Goal: Task Accomplishment & Management: Use online tool/utility

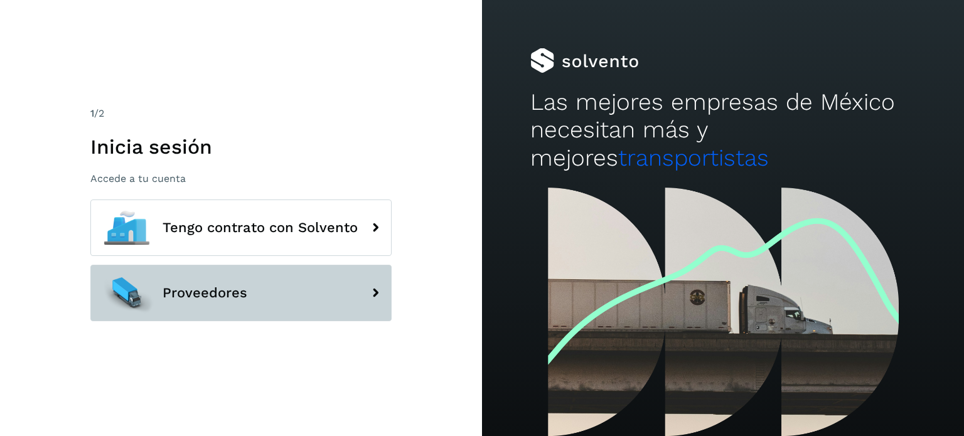
click at [229, 296] on span "Proveedores" at bounding box center [205, 292] width 85 height 15
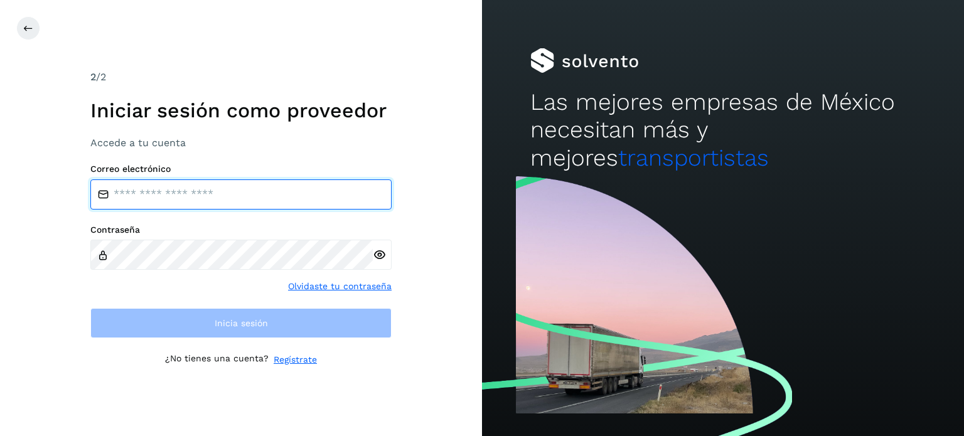
click at [299, 193] on input "email" at bounding box center [240, 194] width 301 height 30
type input "**********"
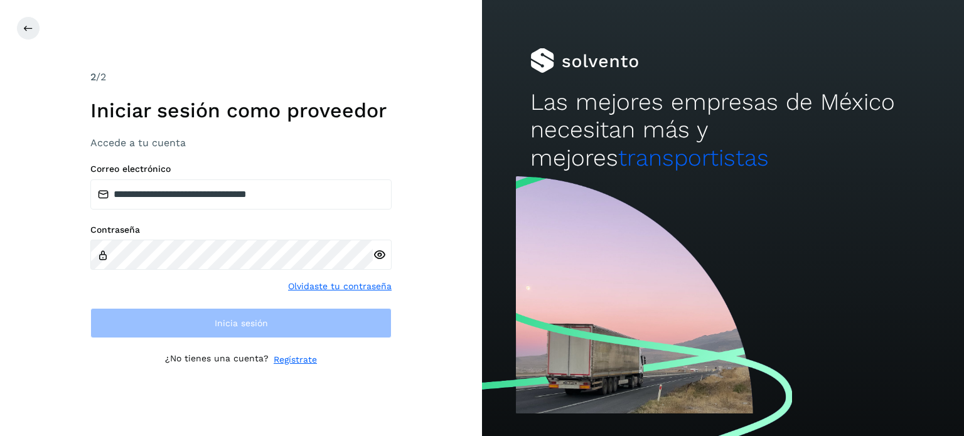
click at [188, 276] on div "Contraseña Olvidaste tu contraseña" at bounding box center [240, 259] width 301 height 68
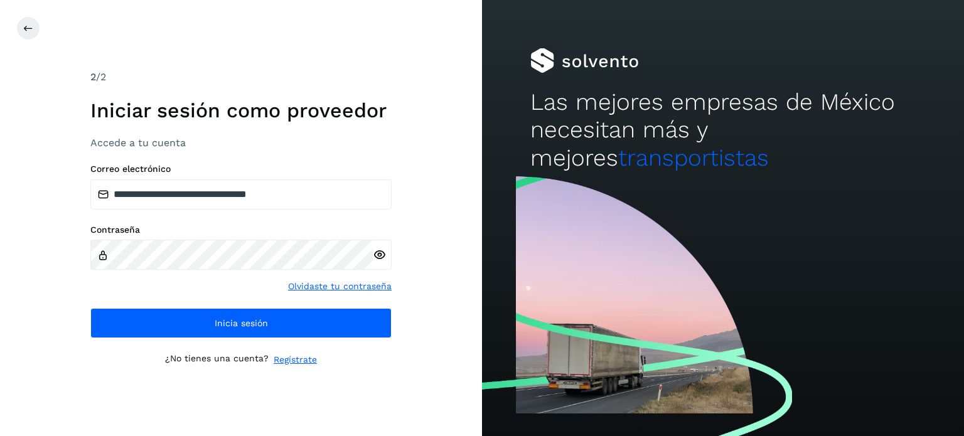
click at [378, 252] on icon at bounding box center [379, 254] width 13 height 13
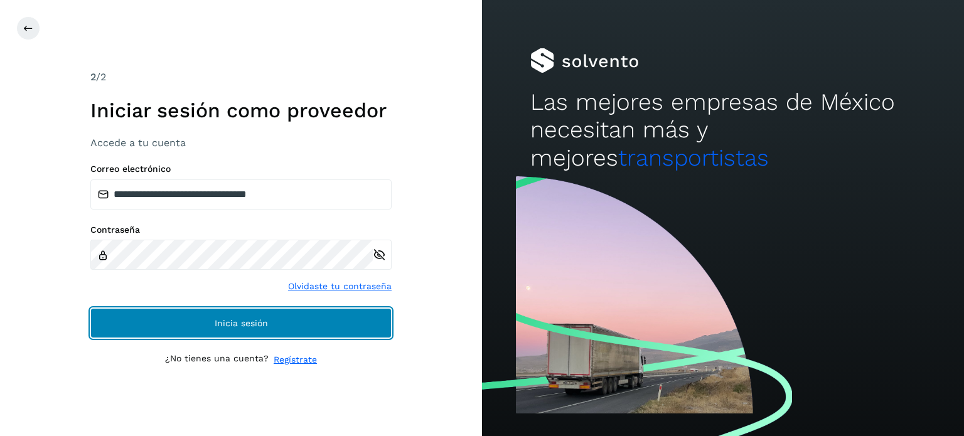
click at [276, 327] on button "Inicia sesión" at bounding box center [240, 323] width 301 height 30
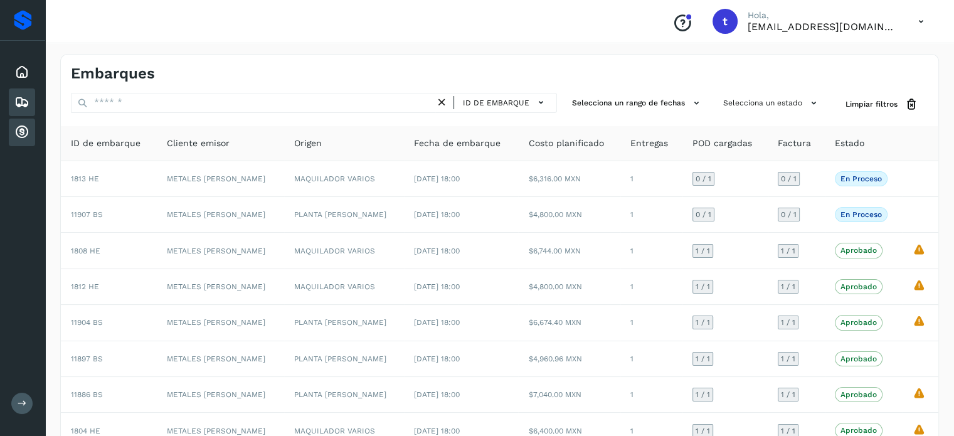
click at [18, 133] on icon at bounding box center [21, 132] width 15 height 15
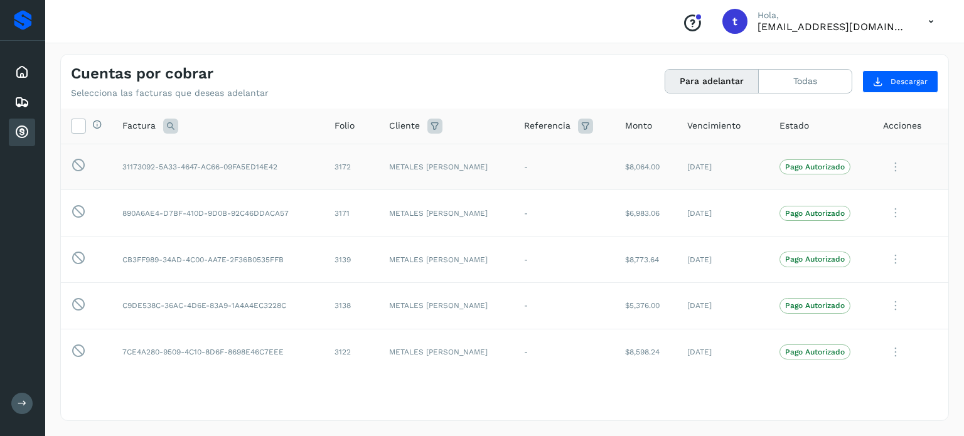
click at [887, 160] on icon at bounding box center [895, 167] width 25 height 26
click at [864, 160] on div at bounding box center [482, 218] width 964 height 436
click at [797, 80] on button "Todas" at bounding box center [805, 81] width 93 height 23
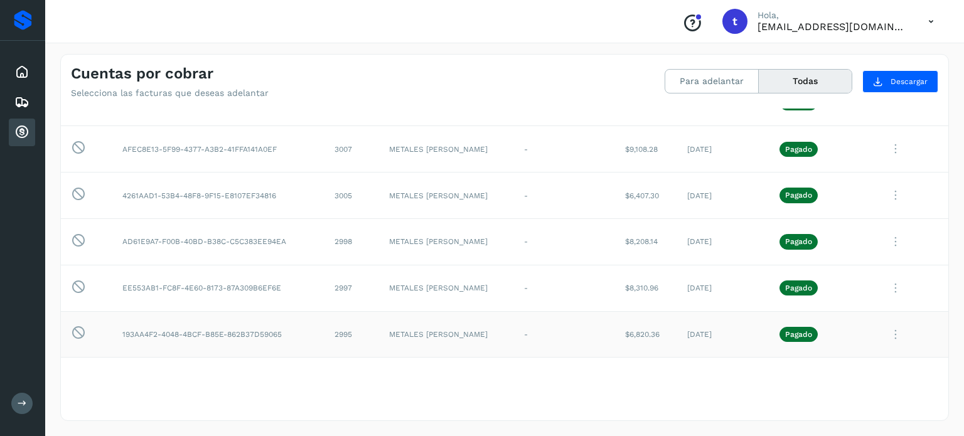
scroll to position [1129, 0]
click at [710, 72] on button "Para adelantar" at bounding box center [711, 81] width 93 height 23
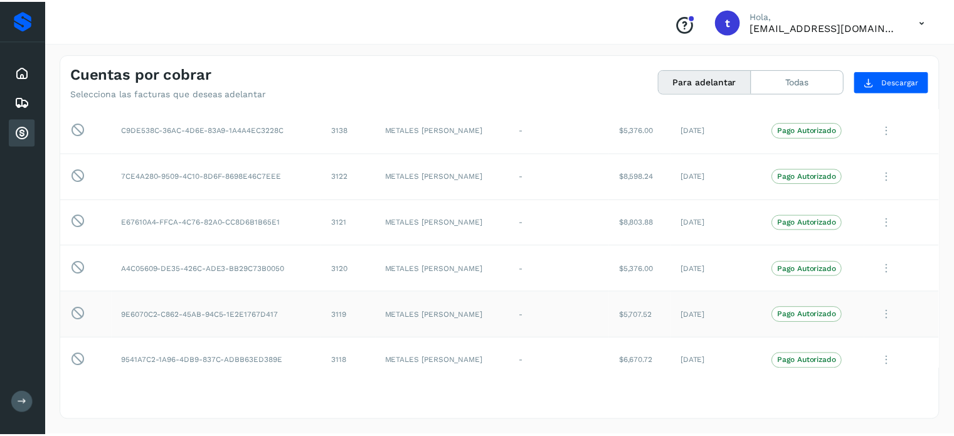
scroll to position [0, 0]
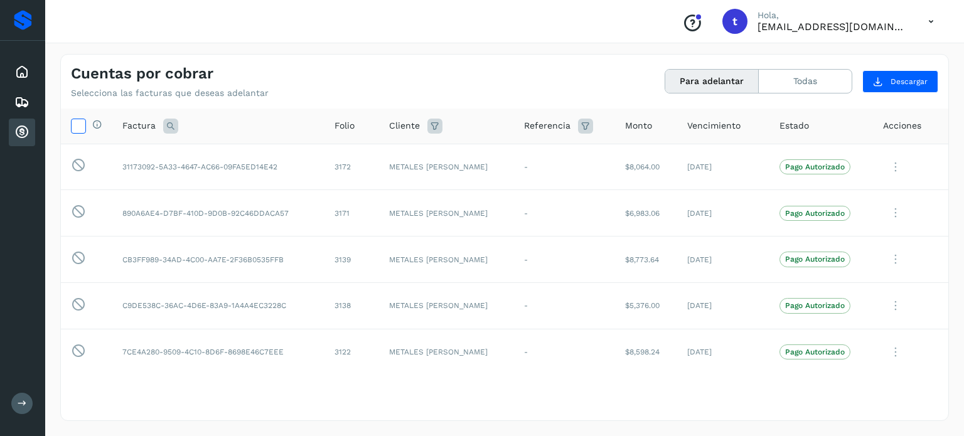
click at [74, 120] on icon at bounding box center [78, 125] width 13 height 13
click at [153, 188] on tbody "Esta factura no está disponible para adelanto 31173092-5A33-4647-AC66-09FA5ED14…" at bounding box center [504, 398] width 887 height 509
click at [139, 174] on td "31173092-5A33-4647-AC66-09FA5ED14E42" at bounding box center [218, 167] width 212 height 46
click at [78, 164] on icon at bounding box center [78, 165] width 15 height 16
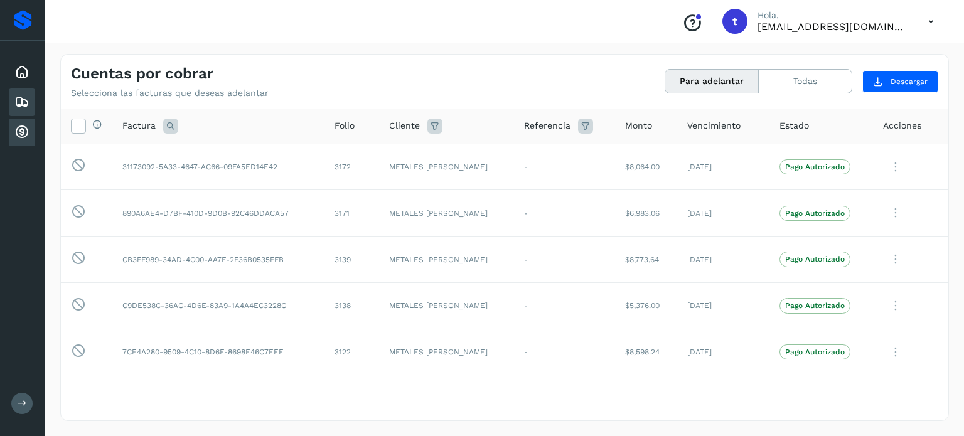
click at [19, 100] on icon at bounding box center [21, 102] width 15 height 15
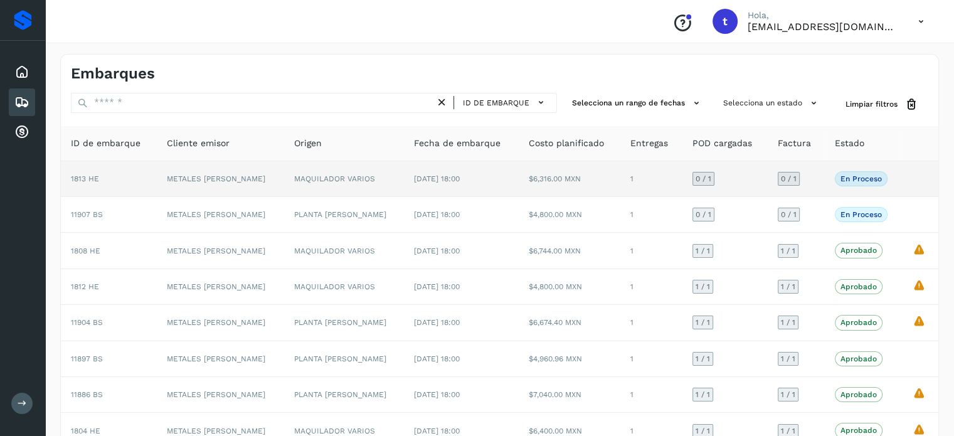
click at [579, 180] on td "$6,316.00 MXN" at bounding box center [569, 179] width 102 height 36
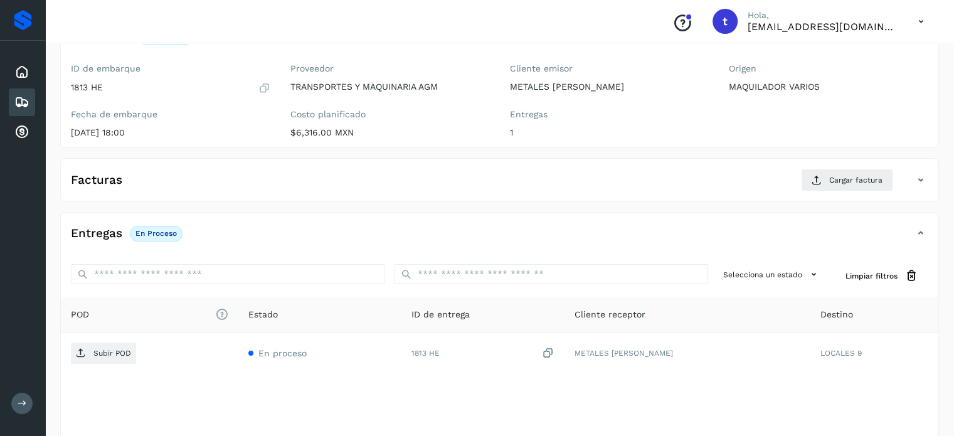
scroll to position [125, 0]
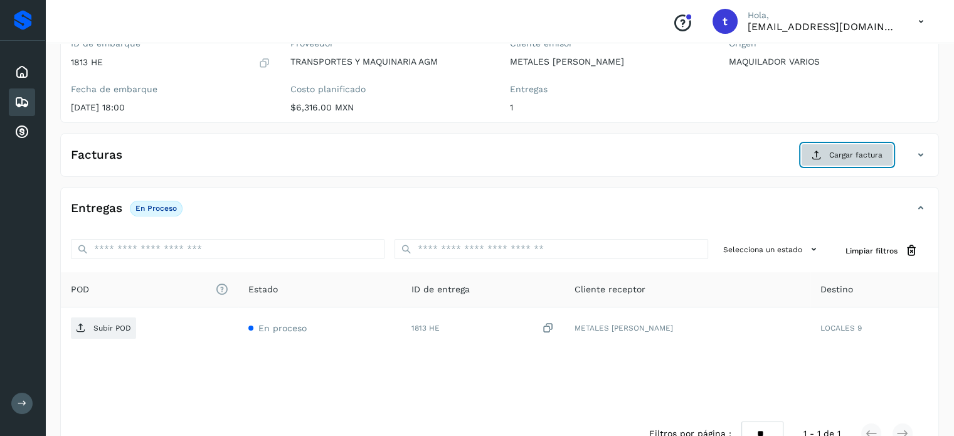
click at [843, 155] on span "Cargar factura" at bounding box center [855, 154] width 53 height 11
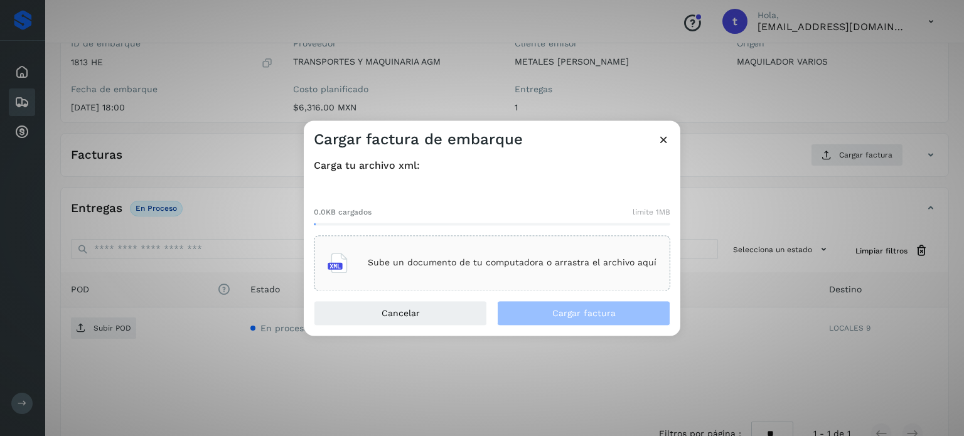
click at [455, 269] on div "Sube un documento de tu computadora o arrastra el archivo aquí" at bounding box center [492, 263] width 329 height 34
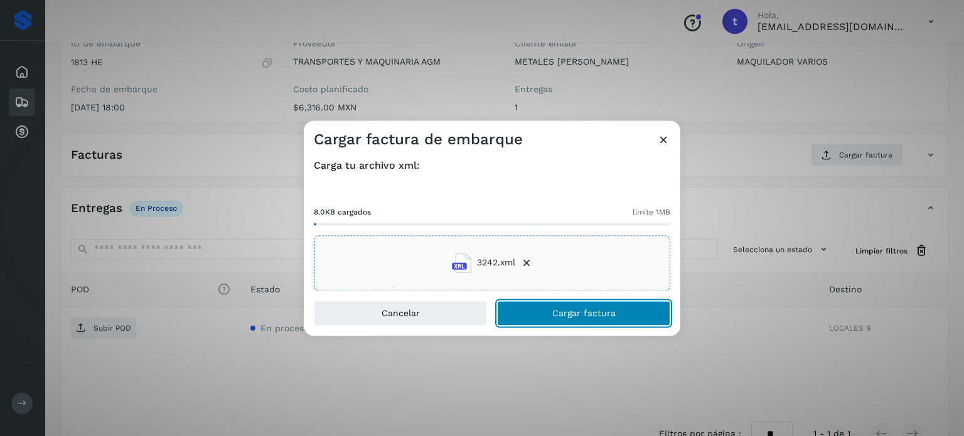
click at [563, 319] on button "Cargar factura" at bounding box center [583, 313] width 173 height 25
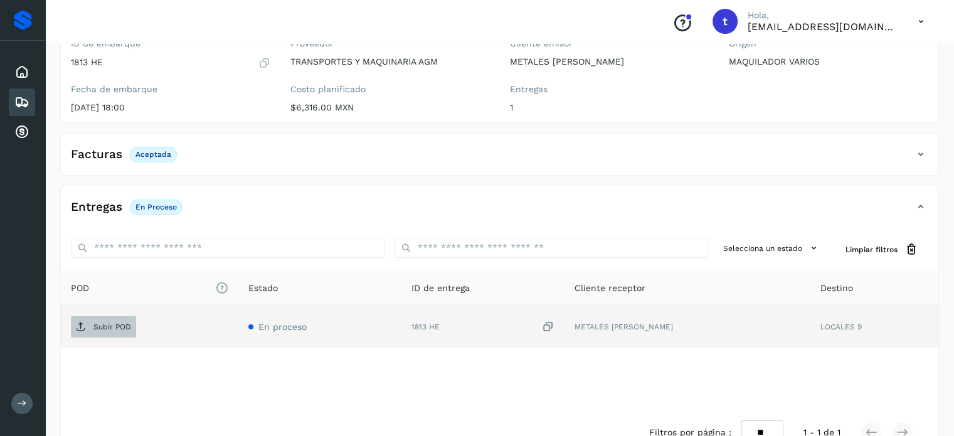
click at [120, 332] on span "Subir POD" at bounding box center [103, 327] width 65 height 20
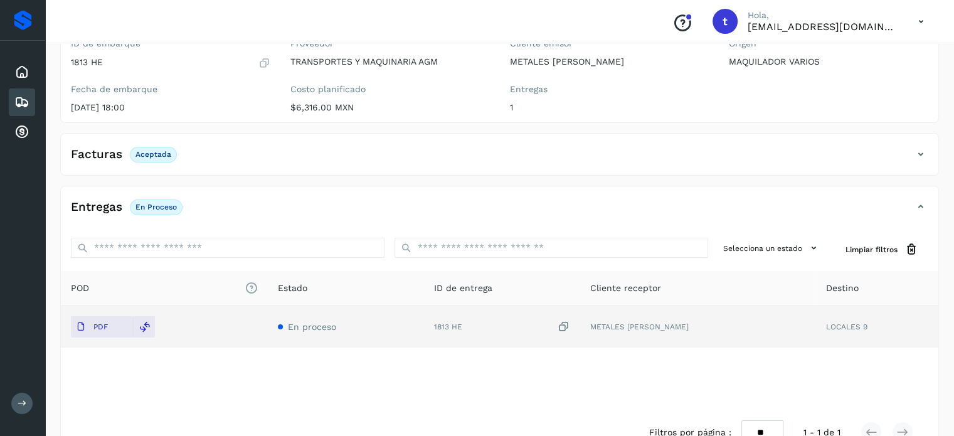
click at [31, 102] on div "Embarques" at bounding box center [22, 102] width 26 height 28
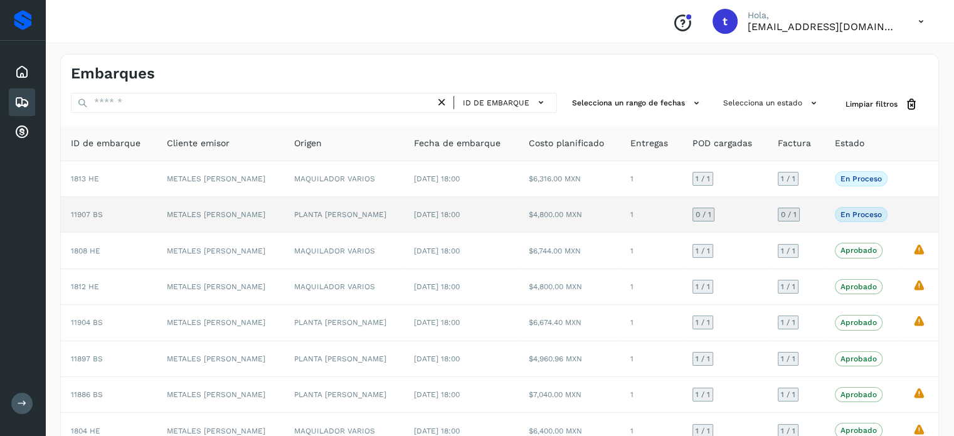
click at [584, 218] on td "$4,800.00 MXN" at bounding box center [569, 215] width 102 height 36
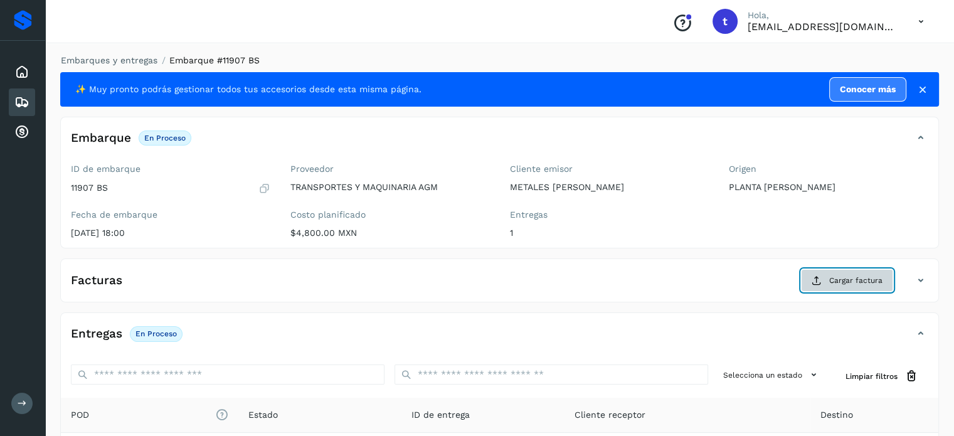
drag, startPoint x: 821, startPoint y: 283, endPoint x: 819, endPoint y: 306, distance: 22.7
click at [819, 306] on div "✨ Muy pronto podrás gestionar todos tus accesorios desde esta misma página. Con…" at bounding box center [499, 327] width 879 height 510
click at [832, 280] on span "Cargar factura" at bounding box center [855, 280] width 53 height 11
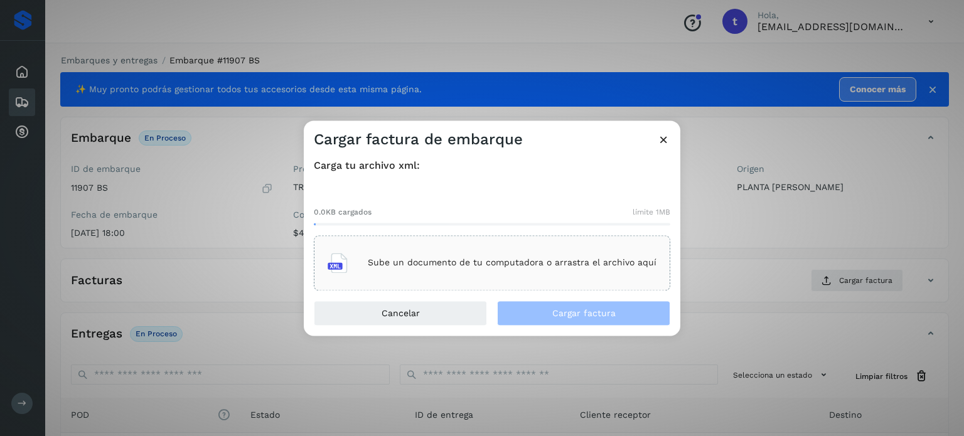
click at [621, 262] on p "Sube un documento de tu computadora o arrastra el archivo aquí" at bounding box center [512, 263] width 289 height 11
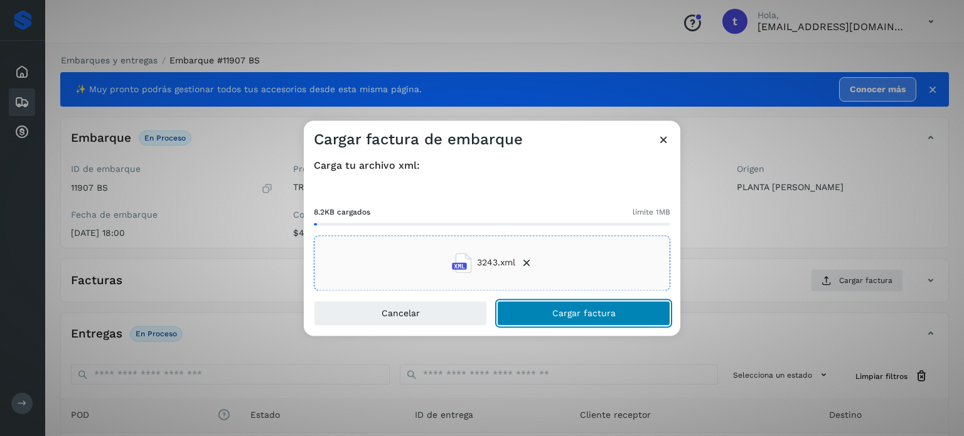
click at [568, 311] on span "Cargar factura" at bounding box center [583, 313] width 63 height 9
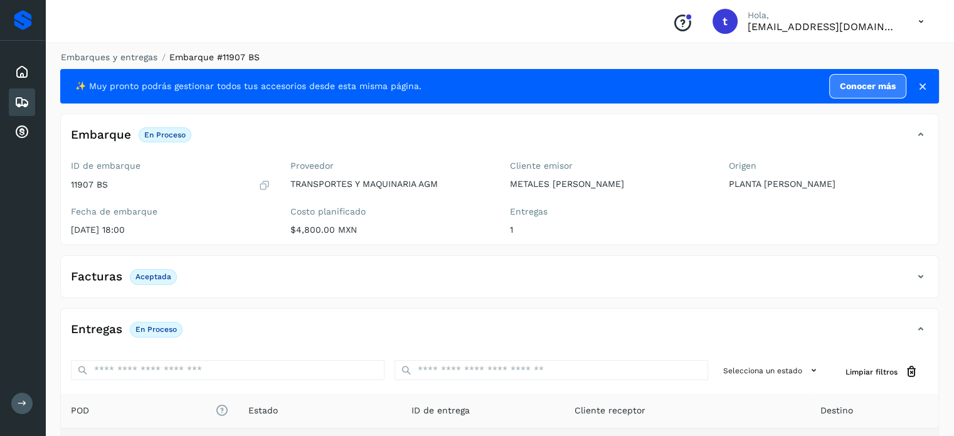
scroll to position [125, 0]
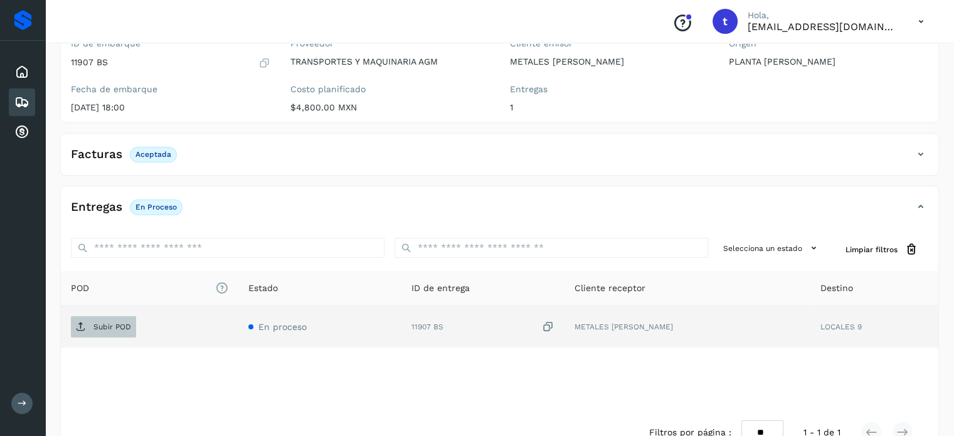
click at [120, 326] on p "Subir POD" at bounding box center [112, 326] width 38 height 9
